Goal: Transaction & Acquisition: Book appointment/travel/reservation

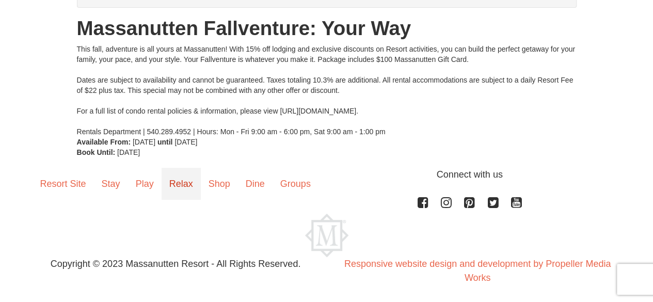
scroll to position [126, 0]
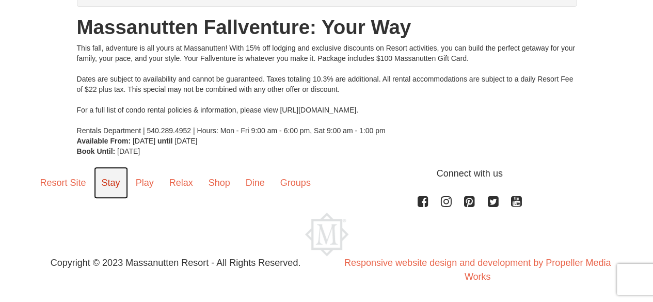
click at [119, 186] on link "Stay" at bounding box center [111, 183] width 34 height 32
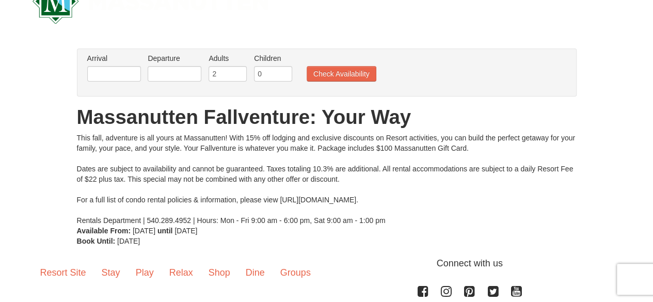
scroll to position [52, 0]
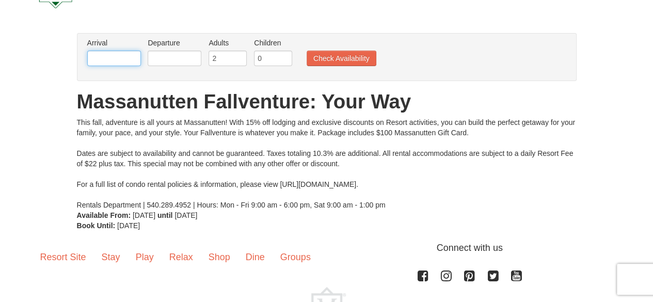
click at [112, 57] on input "text" at bounding box center [114, 58] width 54 height 15
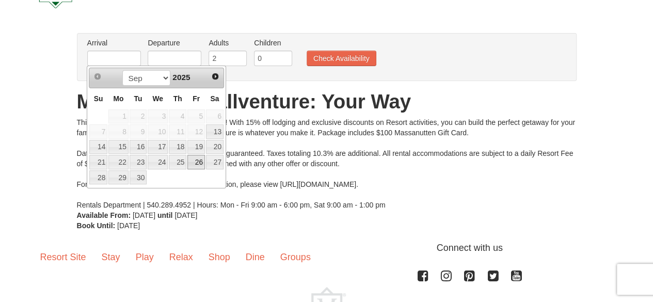
click at [200, 159] on link "26" at bounding box center [196, 162] width 18 height 14
type input "[DATE]"
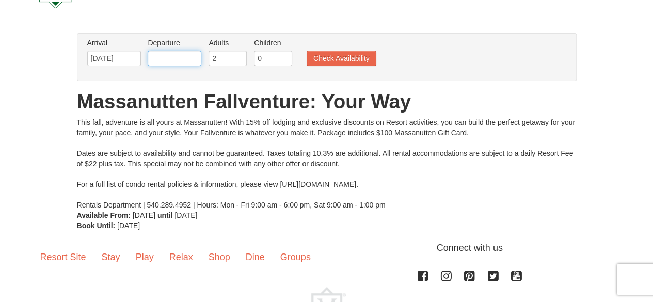
click at [178, 59] on input "text" at bounding box center [175, 58] width 54 height 15
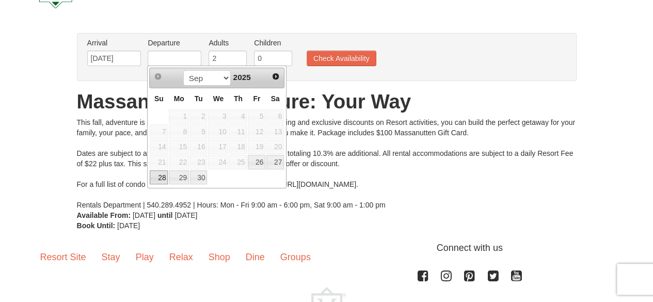
click at [156, 178] on link "28" at bounding box center [159, 177] width 18 height 14
type input "[DATE]"
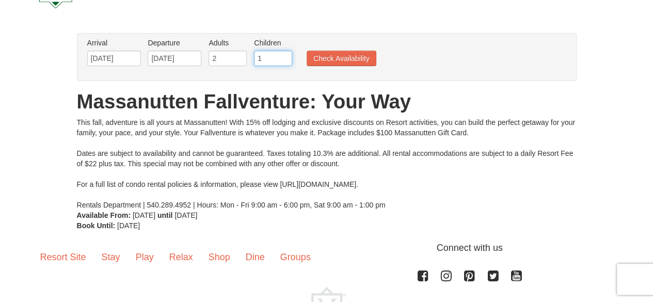
type input "1"
click at [283, 57] on input "1" at bounding box center [273, 58] width 38 height 15
click at [313, 54] on button "Check Availability" at bounding box center [342, 58] width 70 height 15
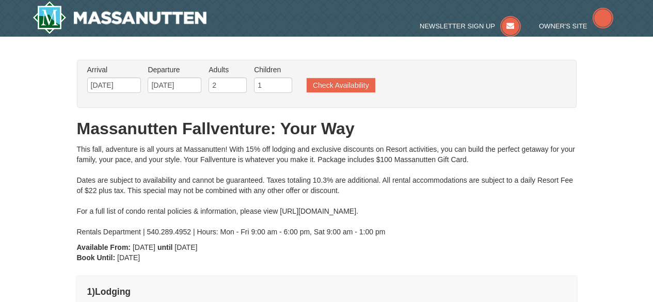
type input "[DATE]"
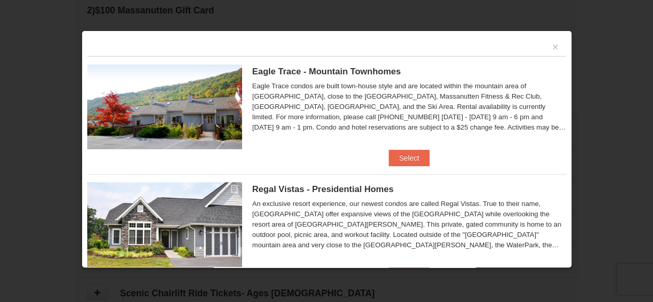
scroll to position [314, 0]
click at [549, 52] on div "×" at bounding box center [326, 46] width 479 height 20
click at [543, 45] on div "×" at bounding box center [326, 46] width 479 height 20
click at [552, 47] on button "×" at bounding box center [555, 47] width 6 height 10
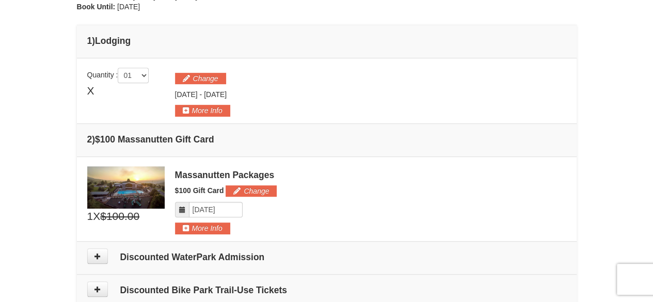
scroll to position [0, 0]
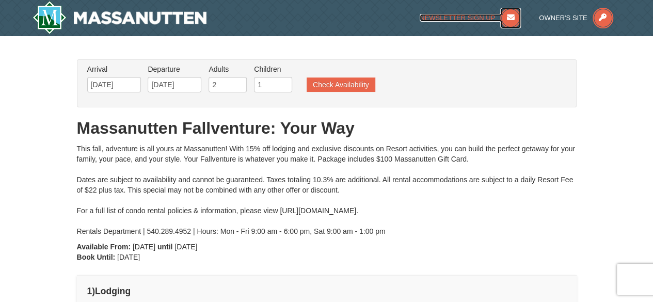
click at [470, 15] on span "Newsletter Sign Up" at bounding box center [457, 18] width 75 height 8
